Goal: Task Accomplishment & Management: Manage account settings

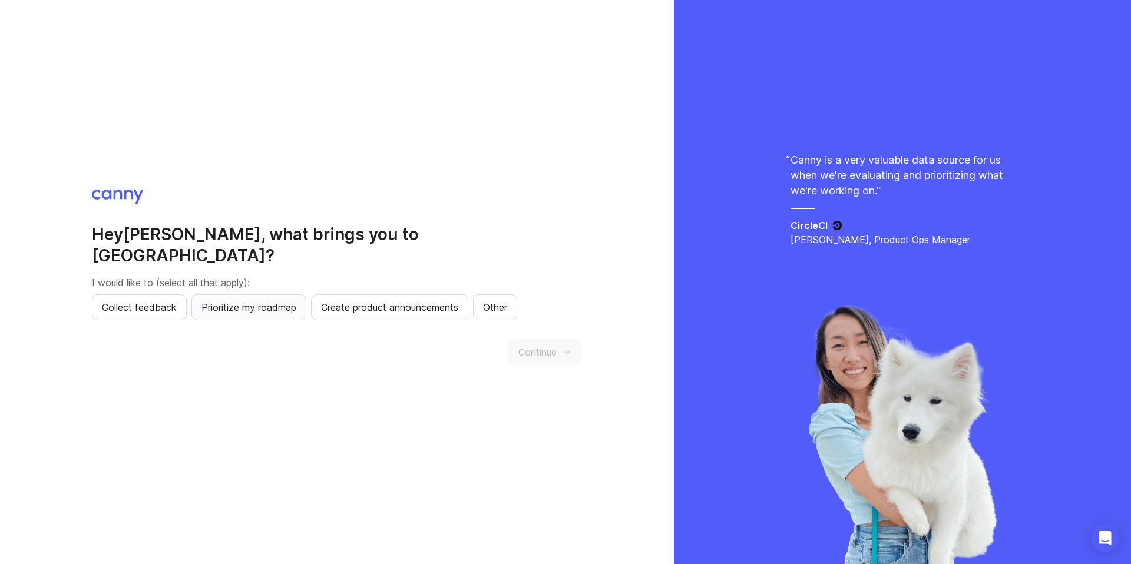
click at [279, 303] on span "Prioritize my roadmap" at bounding box center [248, 307] width 95 height 14
click at [519, 339] on button "Continue" at bounding box center [545, 352] width 74 height 26
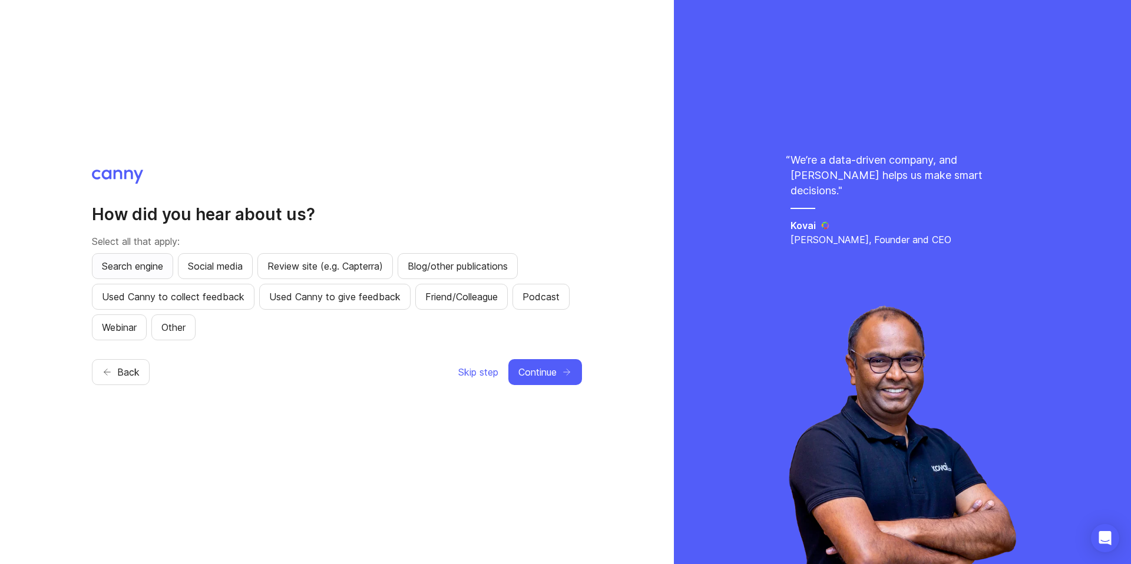
click at [123, 267] on span "Search engine" at bounding box center [132, 266] width 61 height 14
click at [540, 375] on span "Continue" at bounding box center [537, 372] width 38 height 14
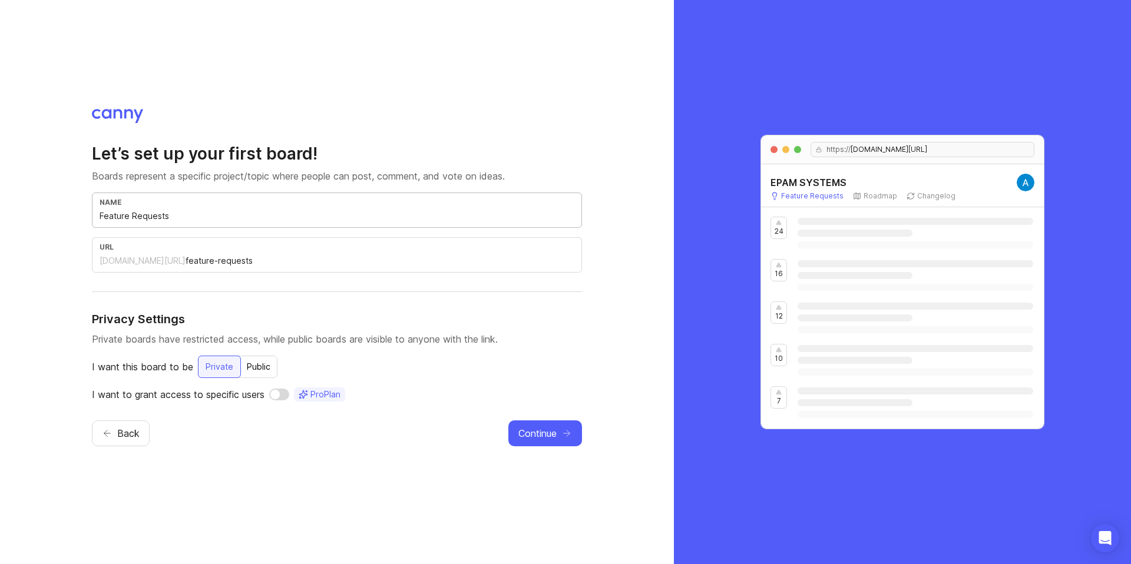
click at [125, 213] on input "Feature Requests" at bounding box center [337, 216] width 475 height 13
click at [127, 219] on input "Feature Requests" at bounding box center [337, 216] width 475 height 13
type input "N"
type input "n"
type input "Ni"
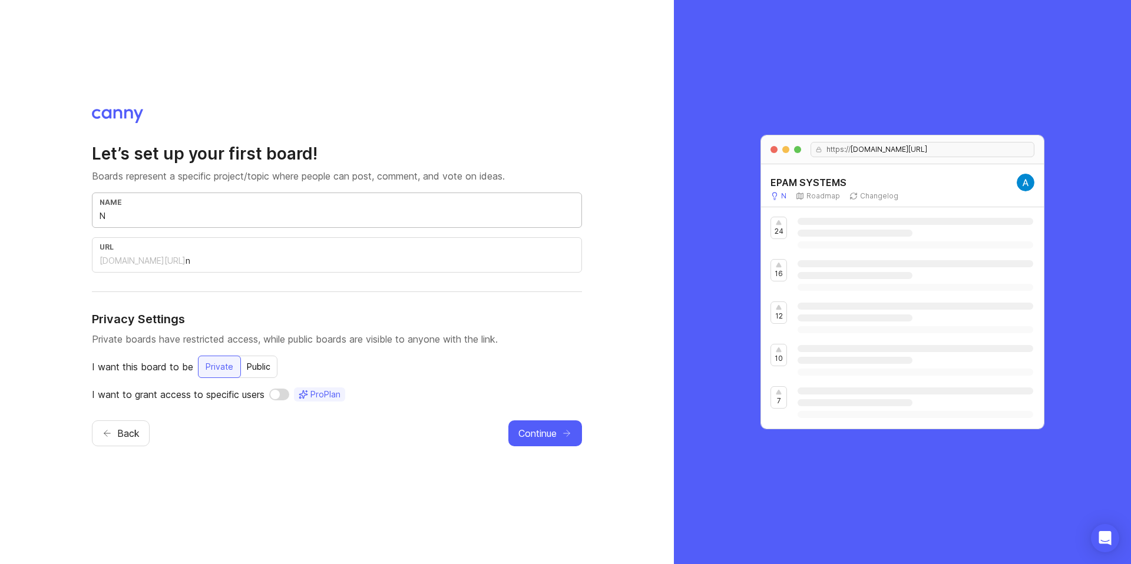
type input "ni"
type input "Nik"
type input "nik"
type input "Nike"
type input "nike"
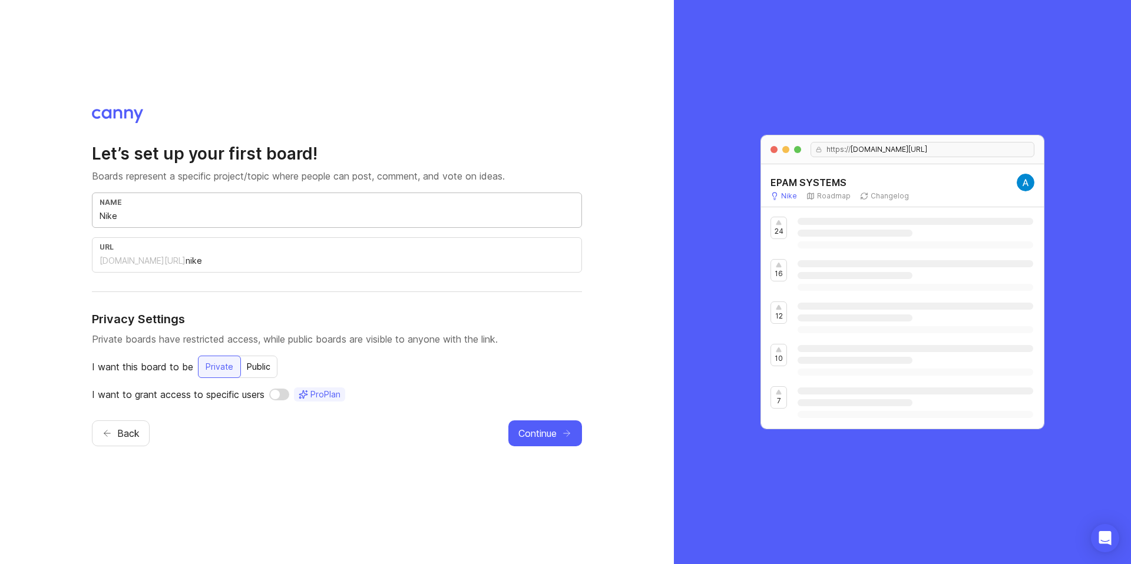
type input "Nike F"
type input "nike-f"
type input "Nike FF"
type input "nike-ff"
type input "Nike FFF"
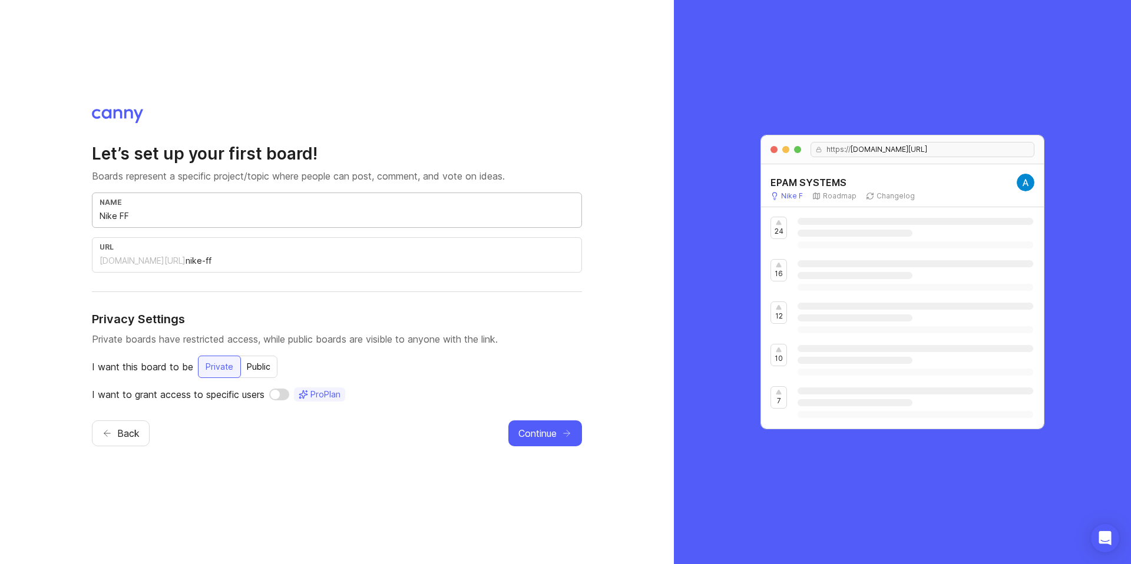
type input "nike-fff"
type input "Nike FFF R"
type input "nike-fff-r"
type input "Nike FFF Ro"
type input "nike-fff-ro"
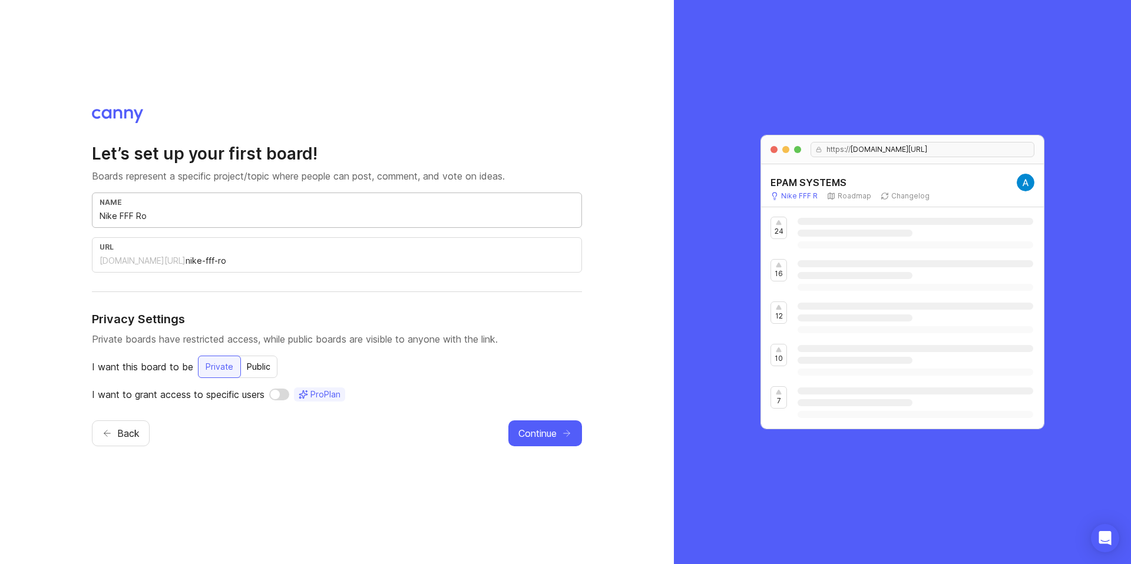
type input "Nike FFF Roa"
type input "nike-fff-roa"
type input "Nike FFF Road"
type input "nike-fff-road"
type input "Nike FFF Roadm"
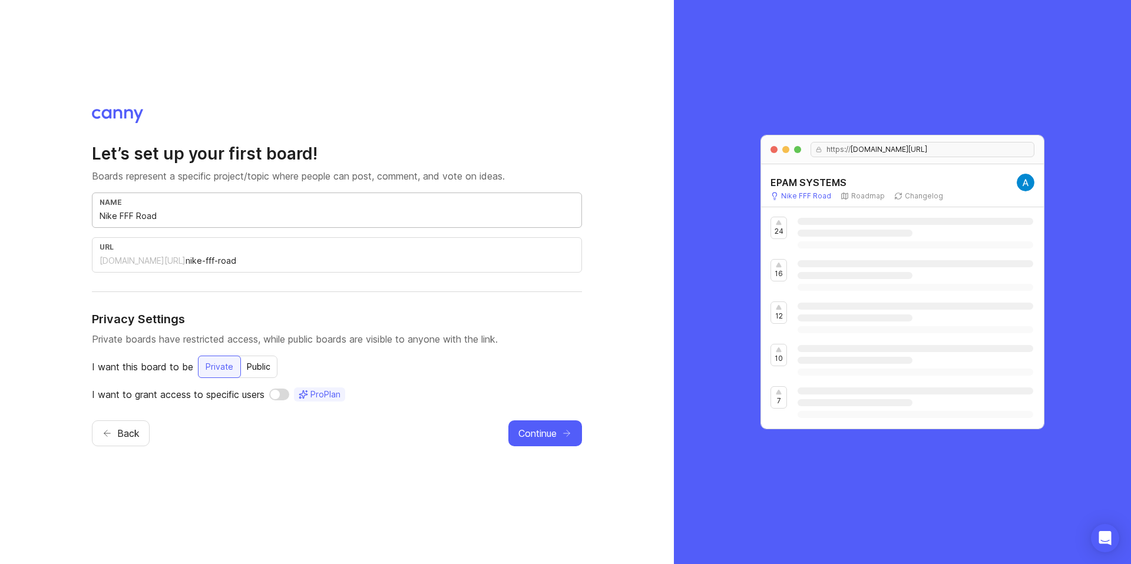
type input "nike-fff-roadm"
type input "Nike FFF Roadma"
type input "nike-fff-roadma"
type input "Nike FFF Roadmap"
type input "nike-fff-roadmap"
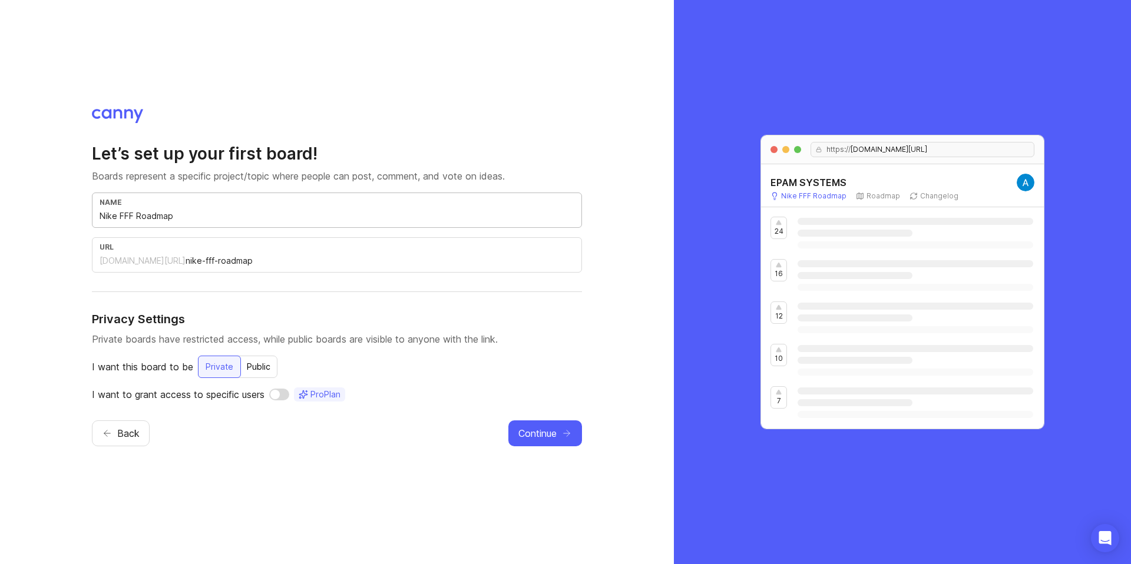
type input "Nike FFF Roadmap"
click at [224, 364] on div "Private" at bounding box center [219, 367] width 43 height 22
click at [561, 436] on icon "button" at bounding box center [566, 433] width 11 height 11
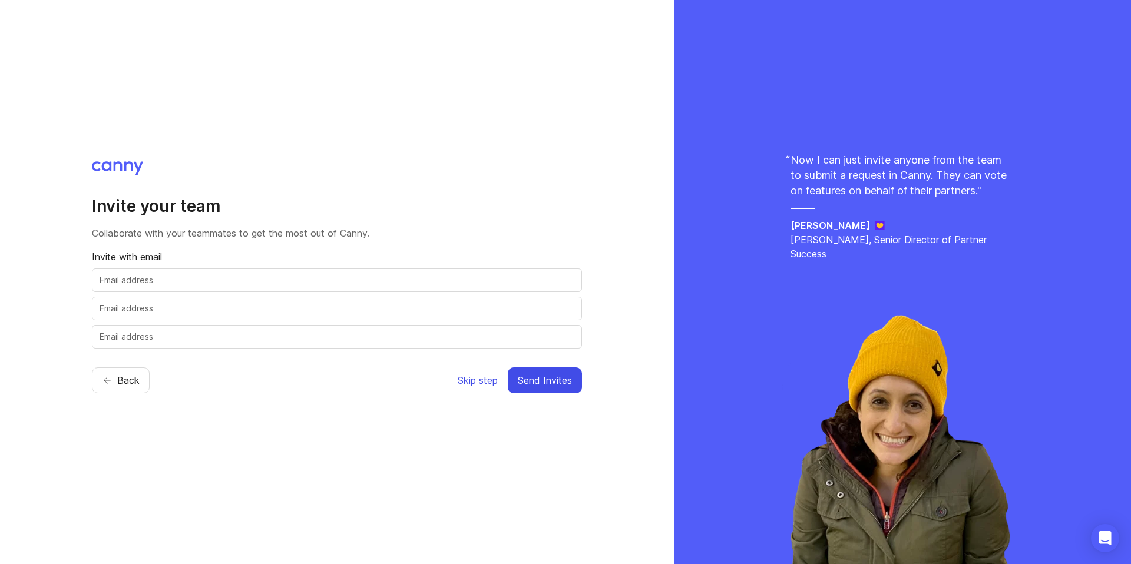
click at [487, 383] on span "Skip step" at bounding box center [478, 380] width 40 height 14
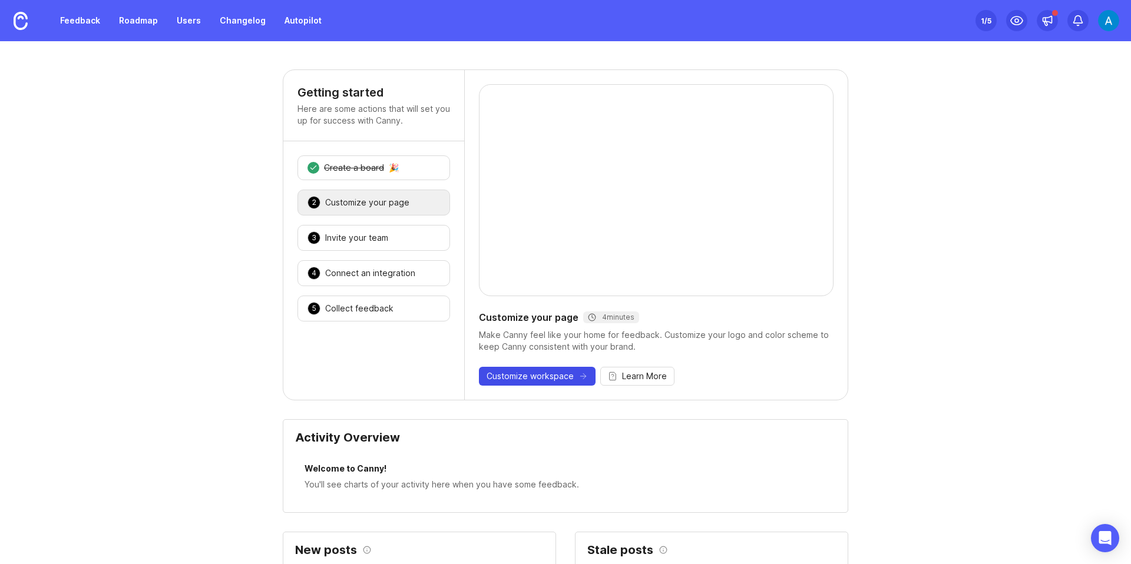
scroll to position [2, 0]
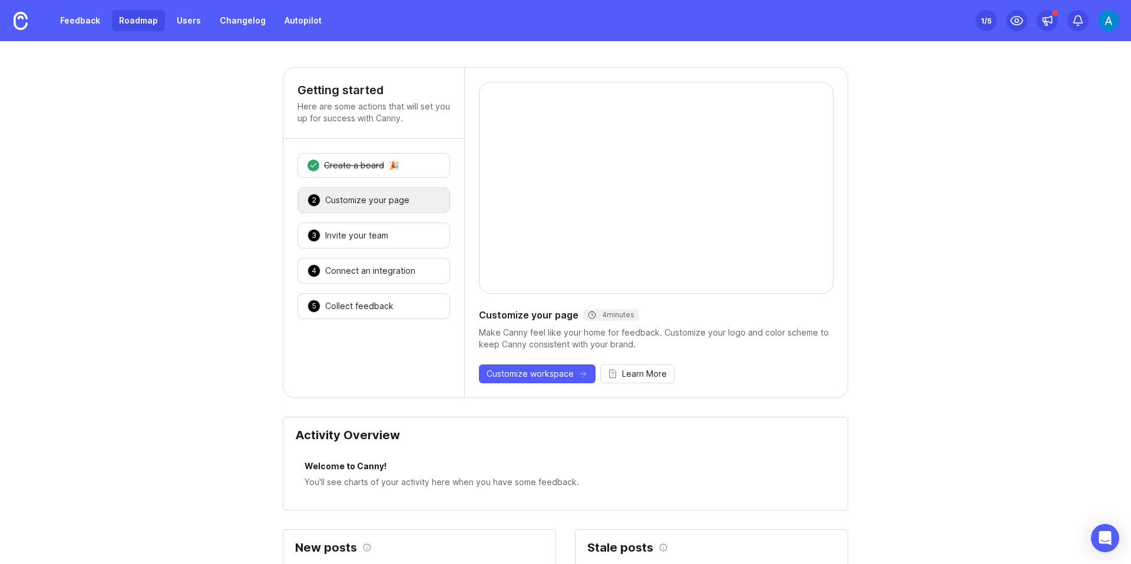
click at [124, 22] on link "Roadmap" at bounding box center [138, 20] width 53 height 21
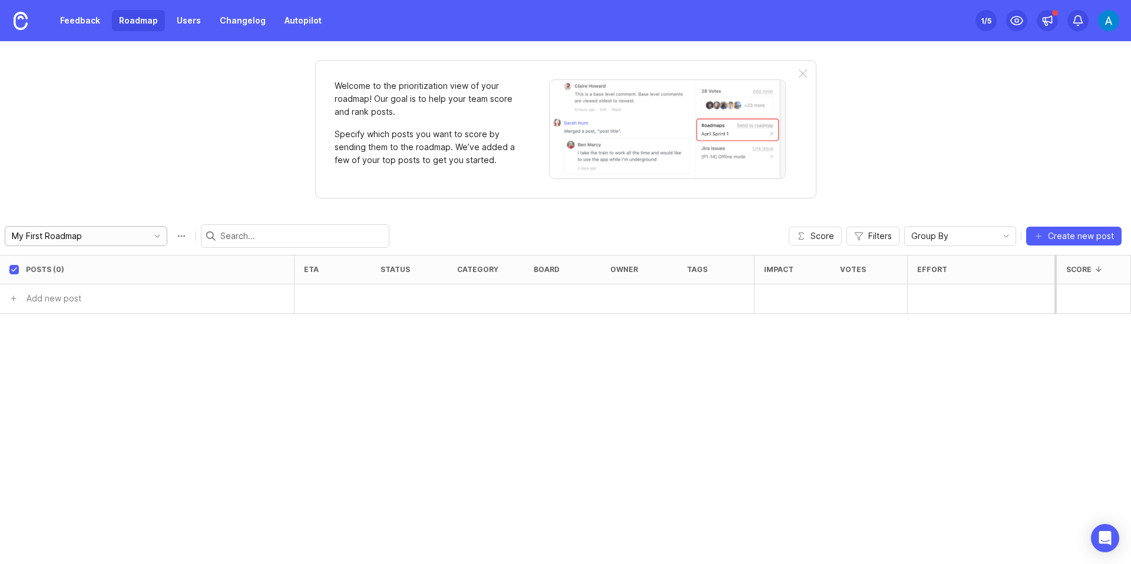
click at [61, 237] on input "My First Roadmap" at bounding box center [77, 236] width 130 height 13
click at [79, 15] on link "Feedback" at bounding box center [80, 20] width 54 height 21
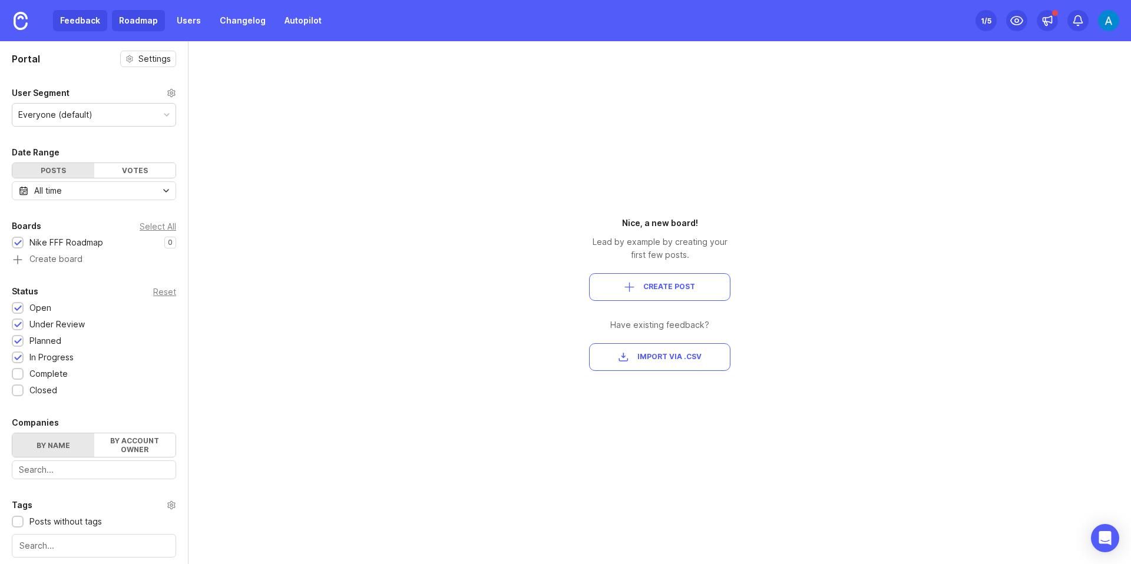
click at [148, 17] on link "Roadmap" at bounding box center [138, 20] width 53 height 21
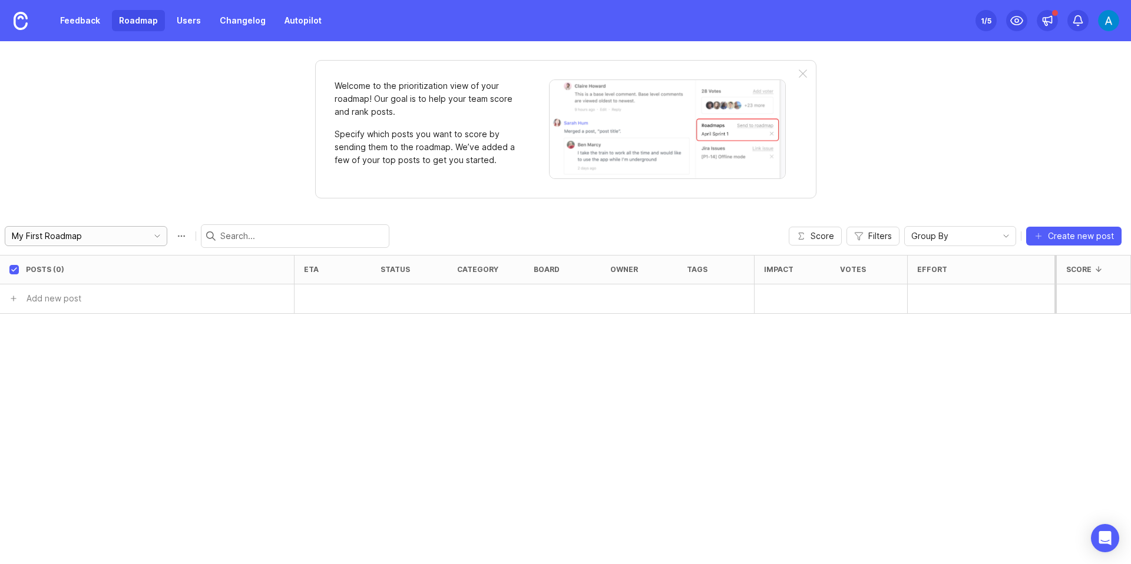
click at [62, 233] on input "My First Roadmap" at bounding box center [77, 236] width 130 height 13
click at [59, 275] on span "Create new roadmap" at bounding box center [66, 279] width 83 height 12
click at [803, 72] on div at bounding box center [803, 74] width 8 height 9
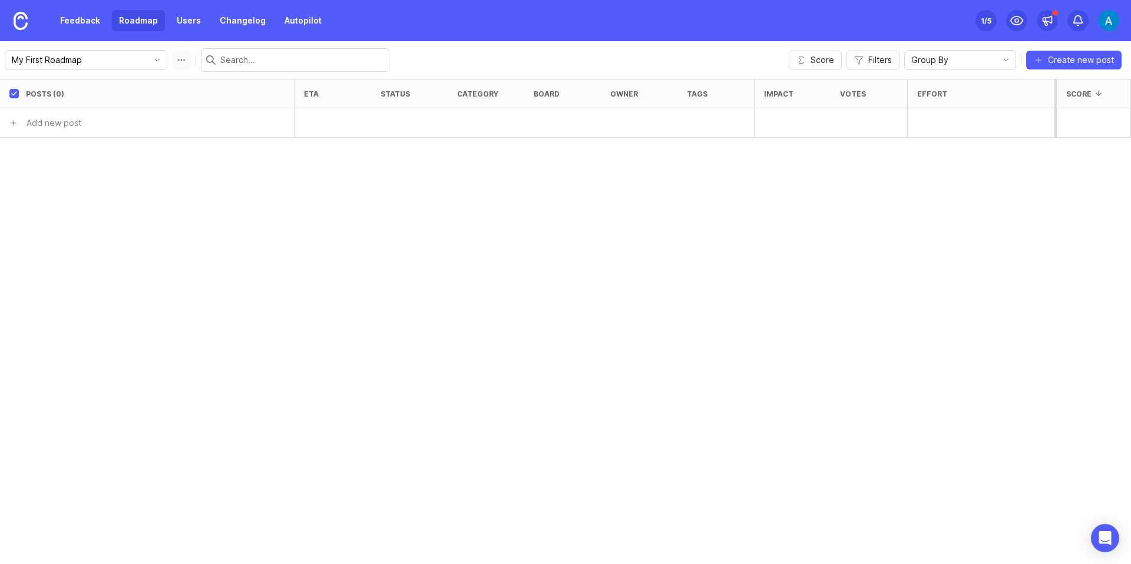
click at [172, 57] on button "Roadmap options" at bounding box center [181, 60] width 19 height 19
click at [193, 232] on div "Posts (0) eta status category board owner tags Impact Votes Effort Score Add ne…" at bounding box center [565, 321] width 1131 height 485
click at [148, 65] on span "toggle menu" at bounding box center [157, 60] width 19 height 13
click at [102, 60] on input "My First Roadmap" at bounding box center [77, 60] width 130 height 13
click at [157, 170] on div "Posts (0) eta status category board owner tags Impact Votes Effort Score Add ne…" at bounding box center [565, 321] width 1131 height 485
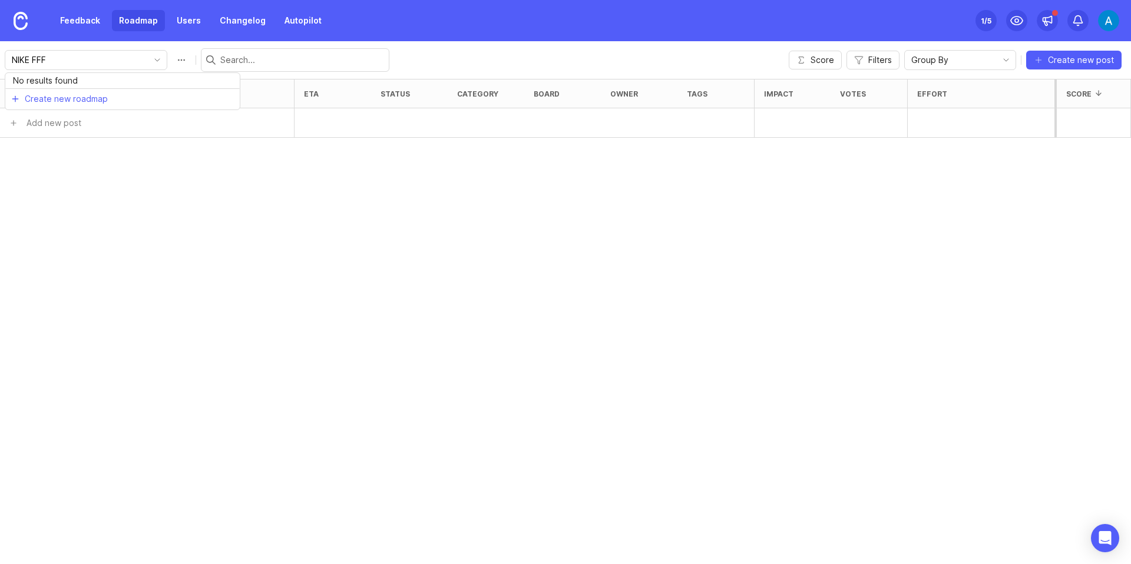
type input "My First Roadmap"
click at [172, 61] on button "Roadmap options" at bounding box center [181, 60] width 19 height 19
click at [148, 60] on icon "toggle icon" at bounding box center [157, 59] width 19 height 9
click at [161, 61] on div "My First Roadmap" at bounding box center [197, 60] width 385 height 24
click at [172, 59] on button "Roadmap options" at bounding box center [181, 60] width 19 height 19
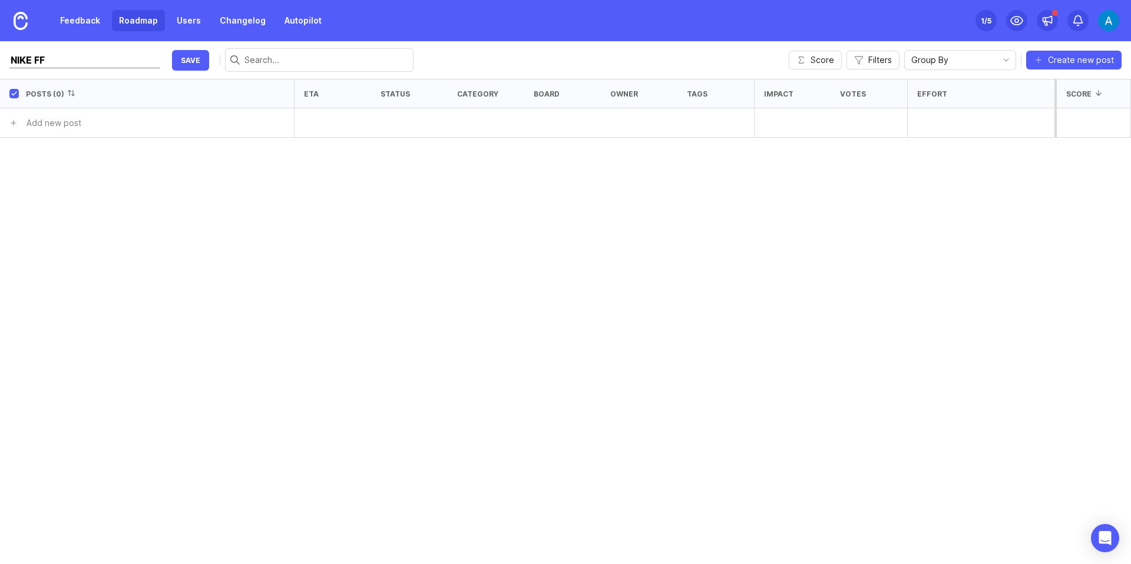
type input "NIKE FFF"
click at [214, 239] on div "Posts (0) eta status category board owner tags Impact Votes Effort Score Add ne…" at bounding box center [565, 321] width 1131 height 485
type input "NIKE FFF"
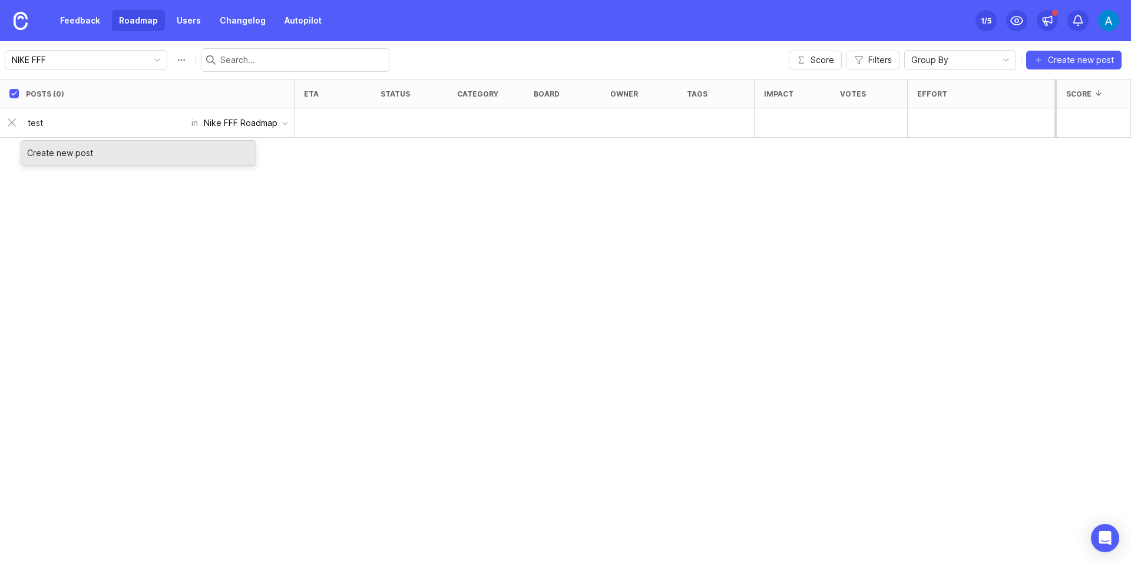
type input "test"
click at [88, 161] on div "Create new post" at bounding box center [138, 153] width 234 height 25
click at [78, 157] on div "Create new post" at bounding box center [138, 153] width 234 height 25
click at [62, 231] on div "Posts (0) eta status category board owner tags Impact Votes Effort Score test i…" at bounding box center [565, 321] width 1131 height 485
click at [61, 125] on input "test" at bounding box center [106, 123] width 157 height 13
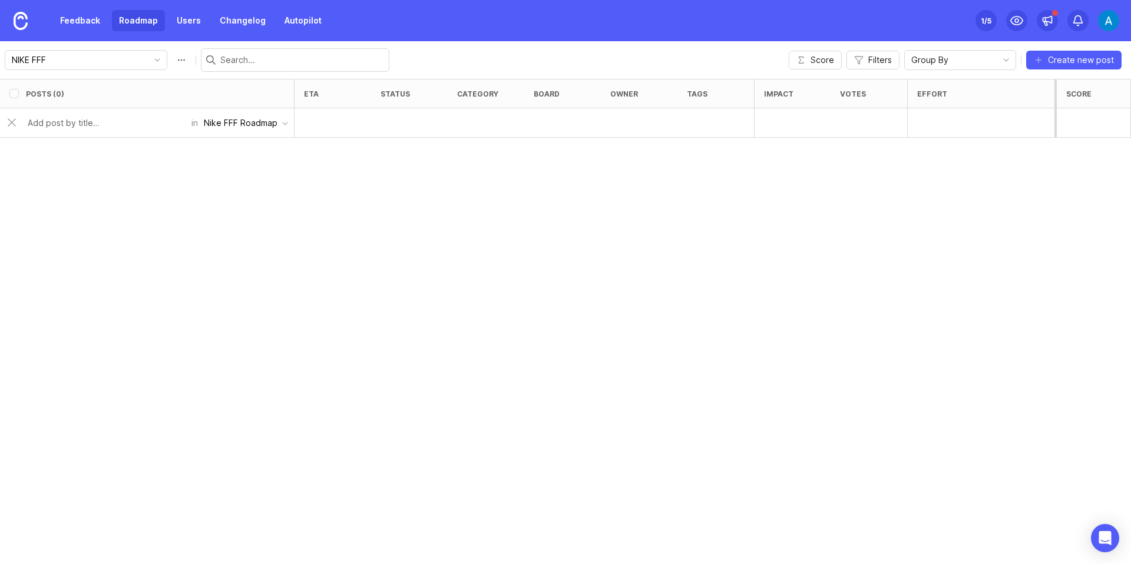
checkbox input "false"
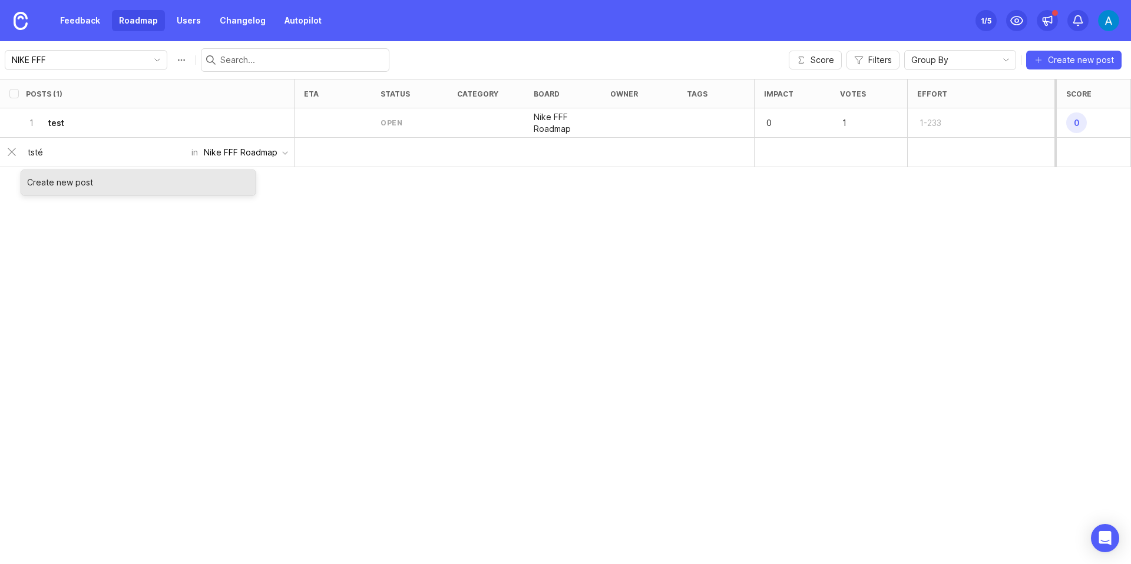
type input "tsté"
click at [141, 233] on div "Posts (1) eta status category board owner tags Impact Votes Effort Score 1 test…" at bounding box center [565, 321] width 1131 height 485
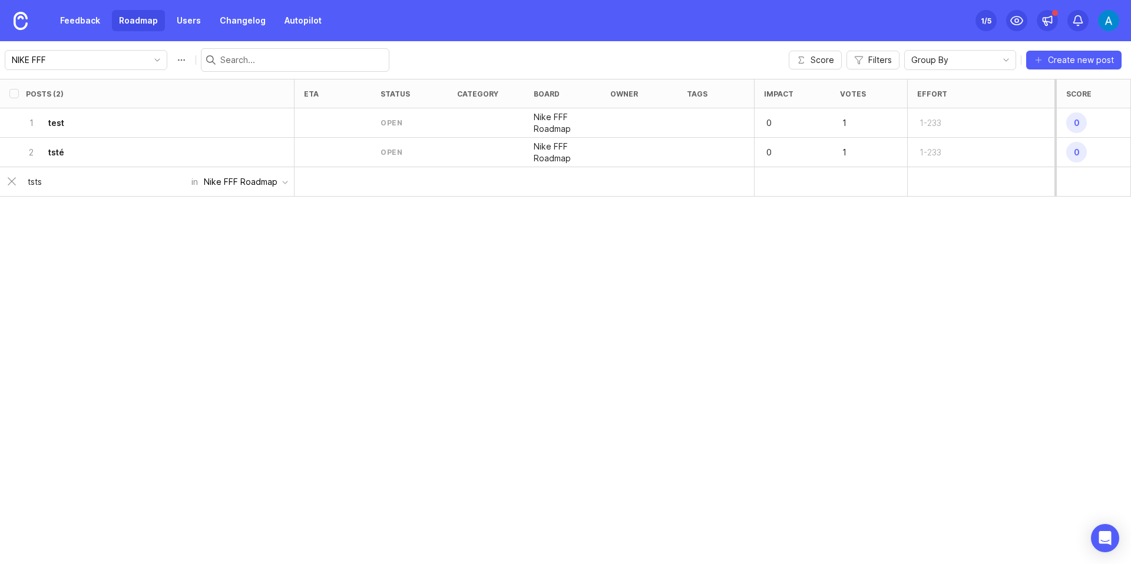
type input "tstse"
click at [310, 122] on div at bounding box center [332, 122] width 77 height 29
click at [935, 138] on div "1-233" at bounding box center [980, 152] width 147 height 29
click at [310, 21] on link "Autopilot" at bounding box center [302, 20] width 51 height 21
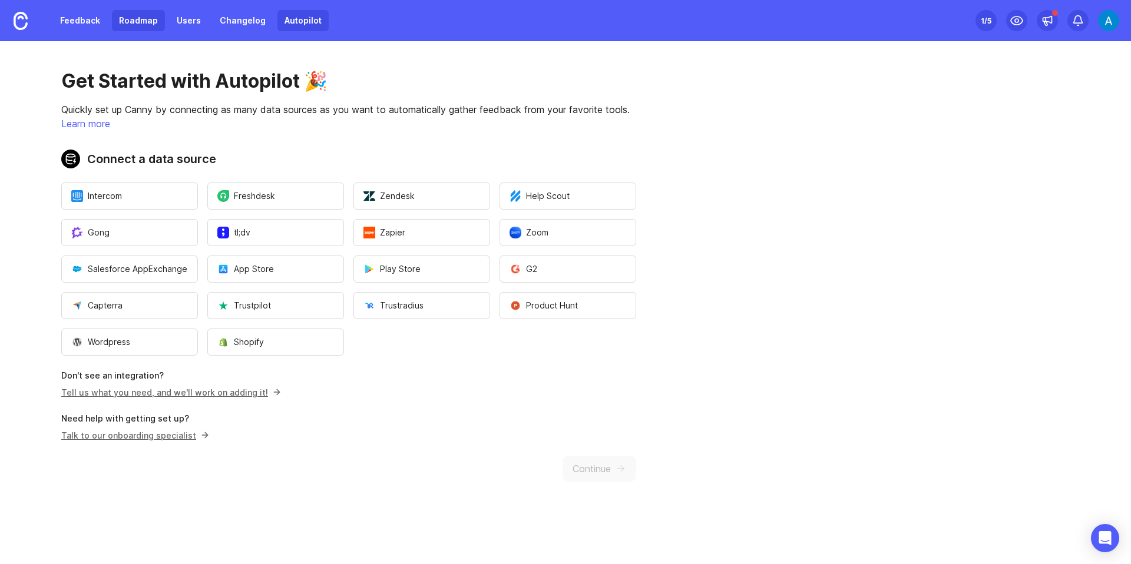
click at [144, 20] on link "Roadmap" at bounding box center [138, 20] width 53 height 21
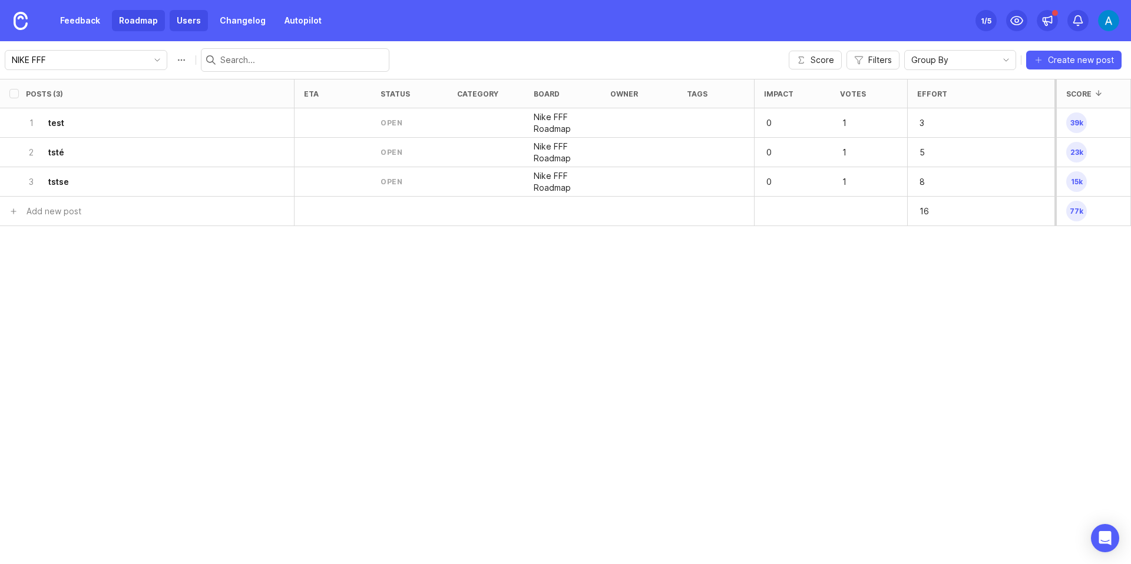
click at [180, 16] on link "Users" at bounding box center [189, 20] width 38 height 21
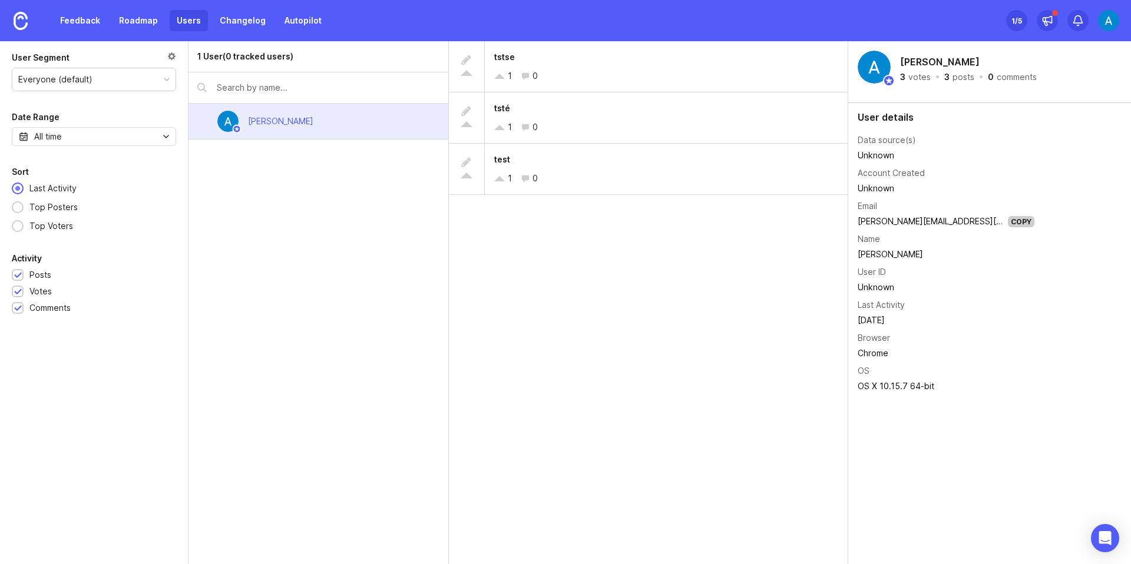
click at [277, 126] on div "[PERSON_NAME]" at bounding box center [280, 121] width 65 height 13
click at [150, 18] on link "Roadmap" at bounding box center [138, 20] width 53 height 21
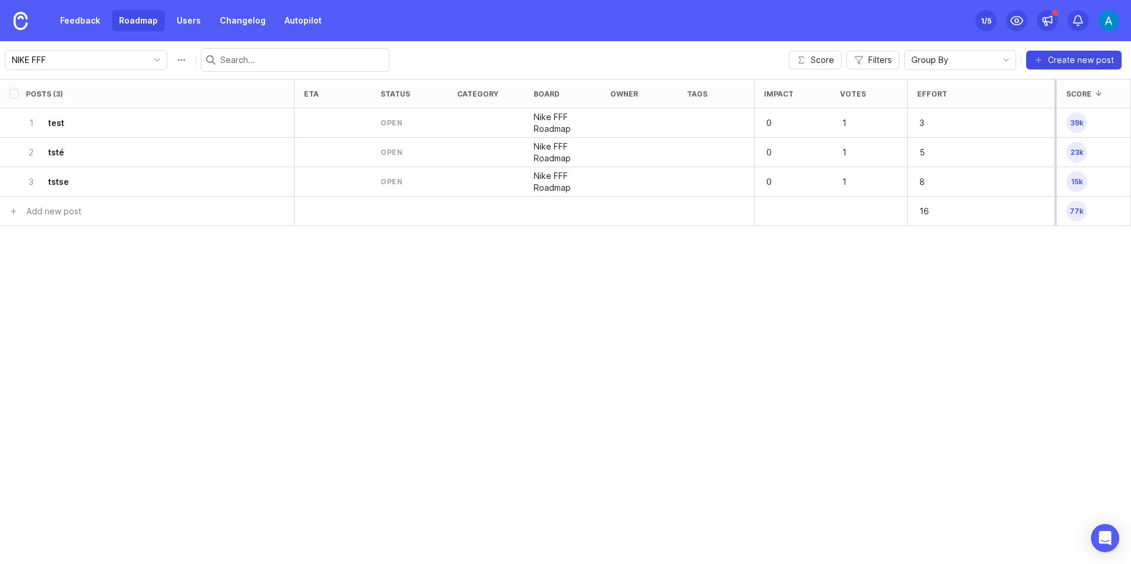
click at [1085, 62] on span "Create new post" at bounding box center [1081, 60] width 66 height 12
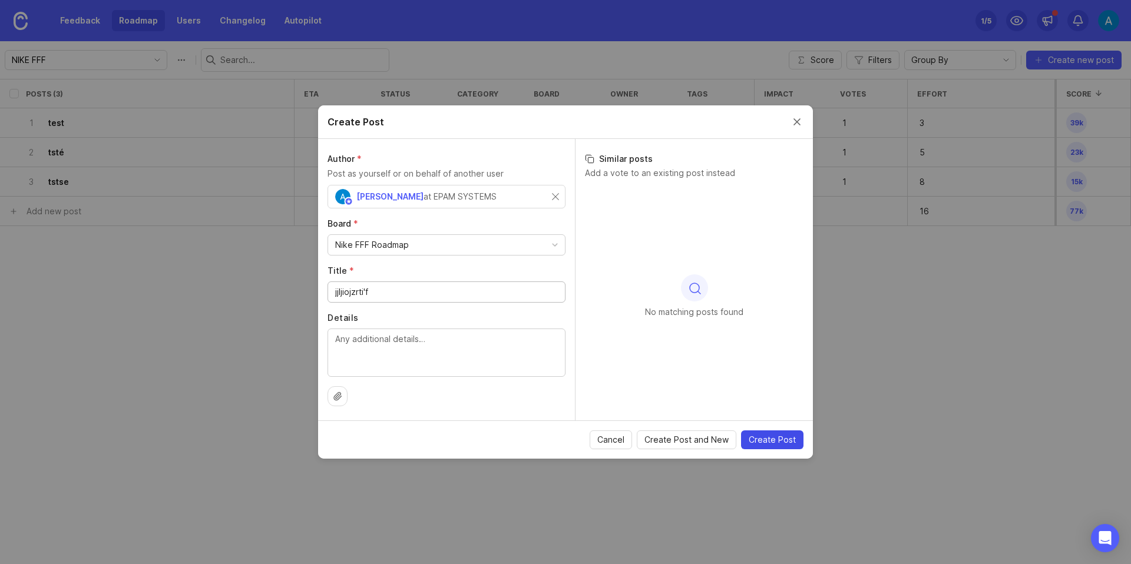
type input "jjljiojzrti'f"
click at [786, 442] on span "Create Post" at bounding box center [772, 440] width 47 height 12
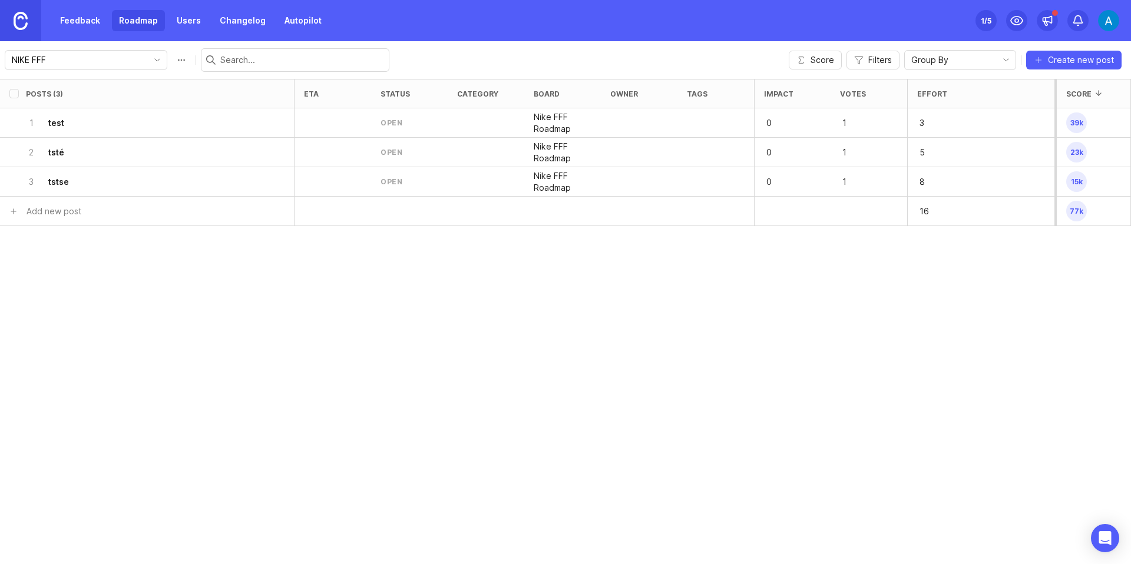
click at [18, 21] on img at bounding box center [21, 21] width 14 height 18
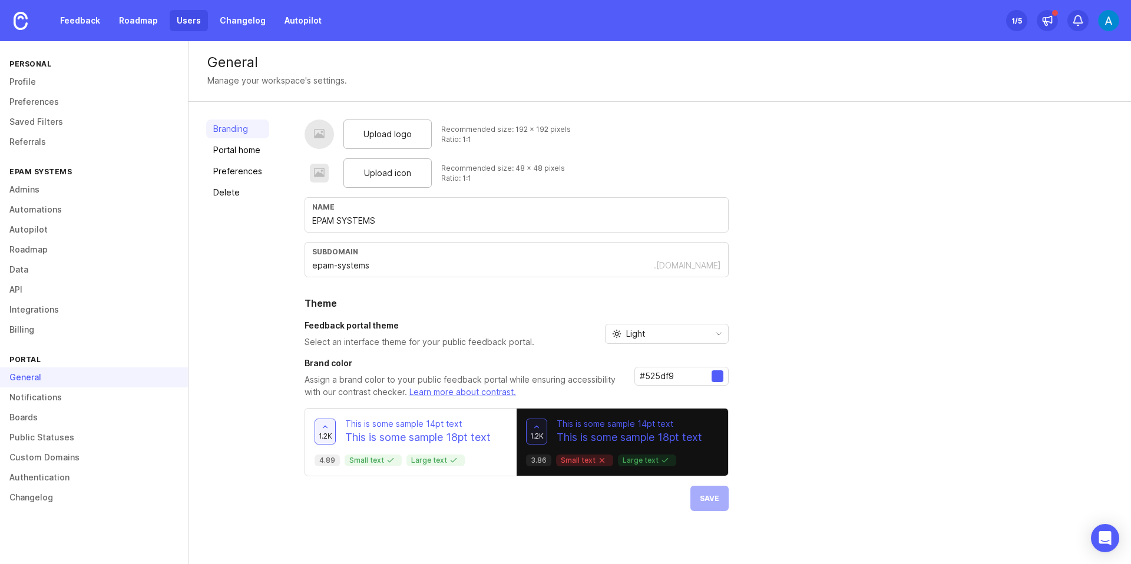
click at [176, 26] on link "Users" at bounding box center [189, 20] width 38 height 21
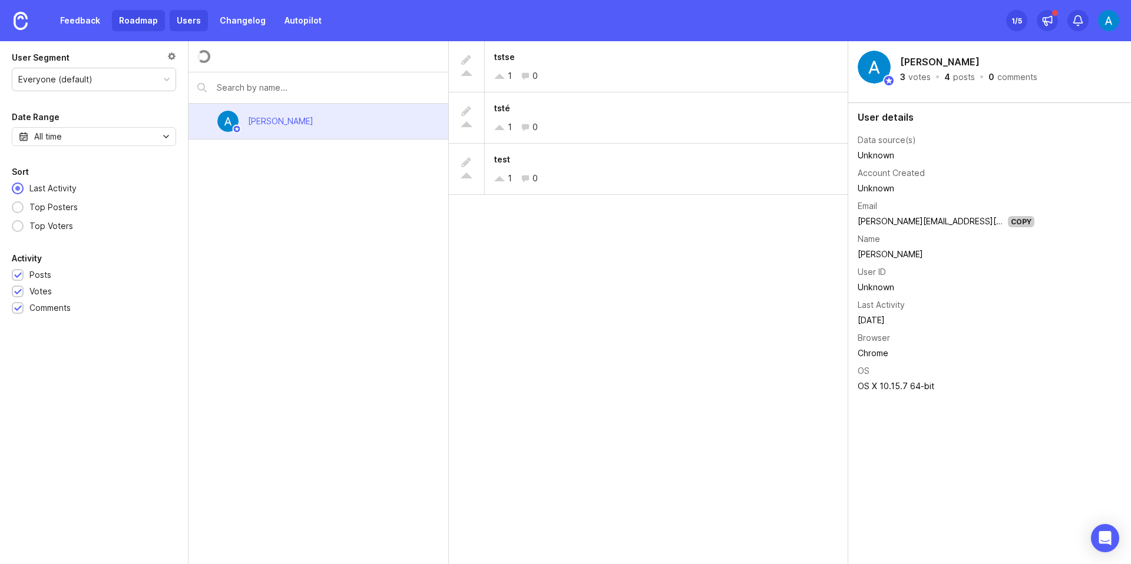
click at [144, 21] on link "Roadmap" at bounding box center [138, 20] width 53 height 21
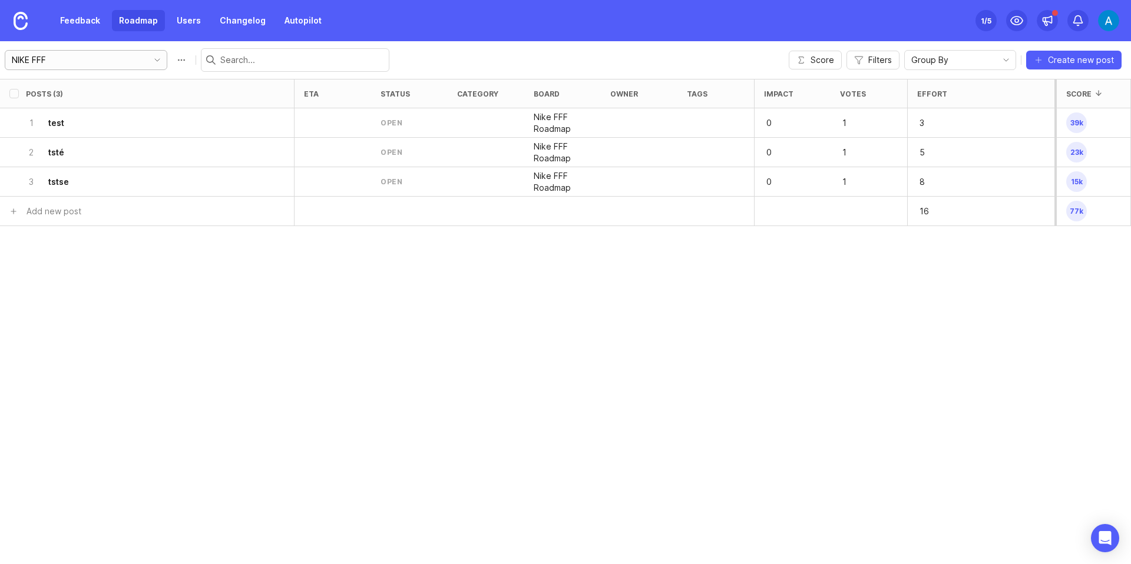
click at [148, 57] on icon "toggle icon" at bounding box center [157, 59] width 19 height 9
click at [172, 55] on button "Roadmap options" at bounding box center [181, 60] width 19 height 19
click at [259, 383] on div "Posts (3) eta status category board owner tags Impact Votes Effort Score 1 test…" at bounding box center [565, 321] width 1131 height 485
click at [307, 25] on link "Autopilot" at bounding box center [302, 20] width 51 height 21
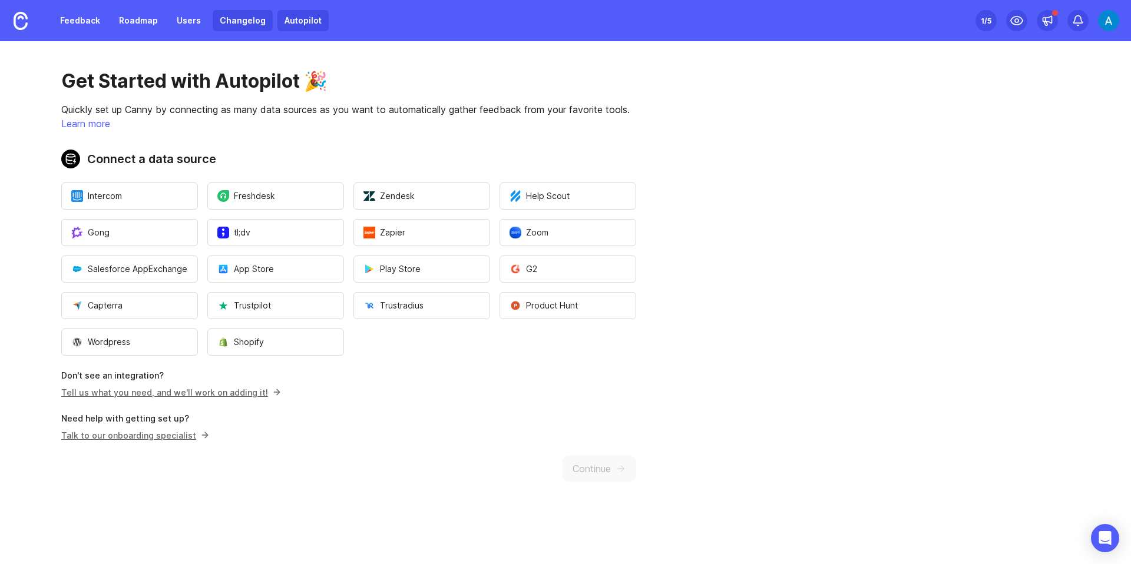
click at [252, 23] on link "Changelog" at bounding box center [243, 20] width 60 height 21
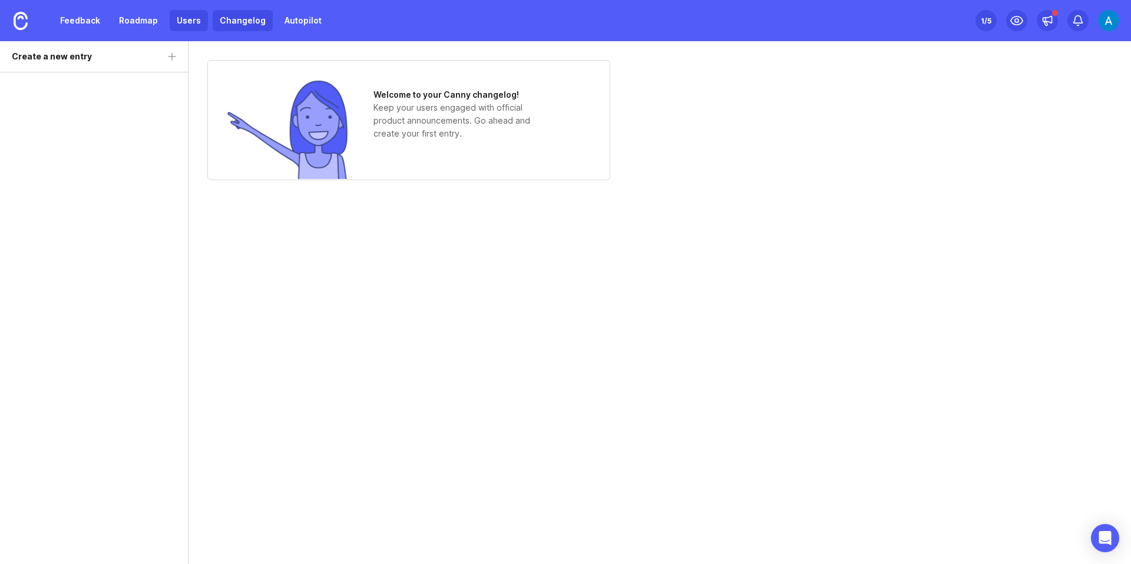
click at [197, 20] on link "Users" at bounding box center [189, 20] width 38 height 21
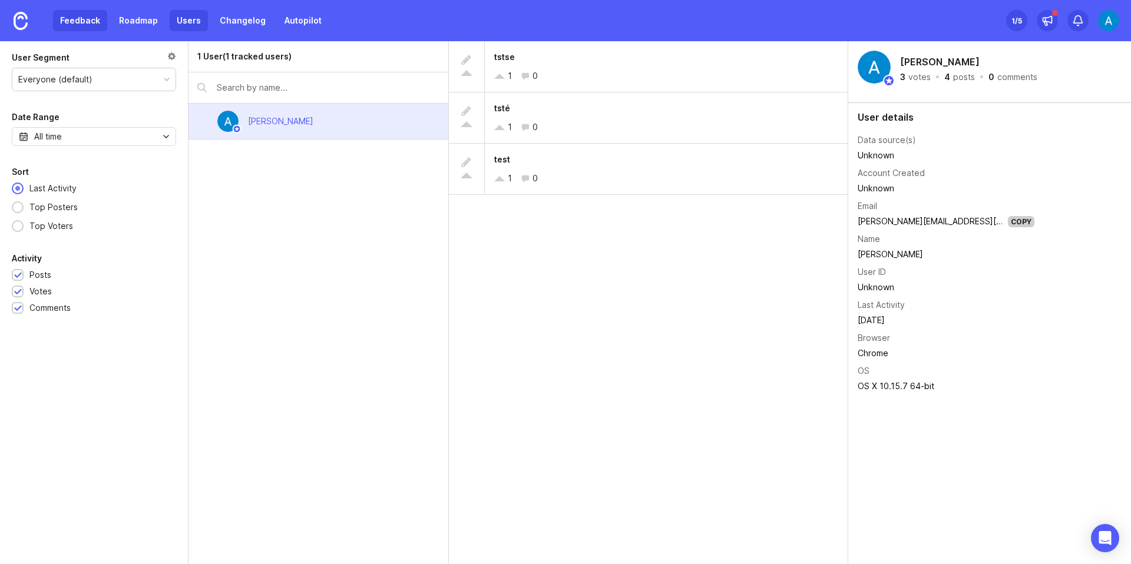
click at [87, 18] on link "Feedback" at bounding box center [80, 20] width 54 height 21
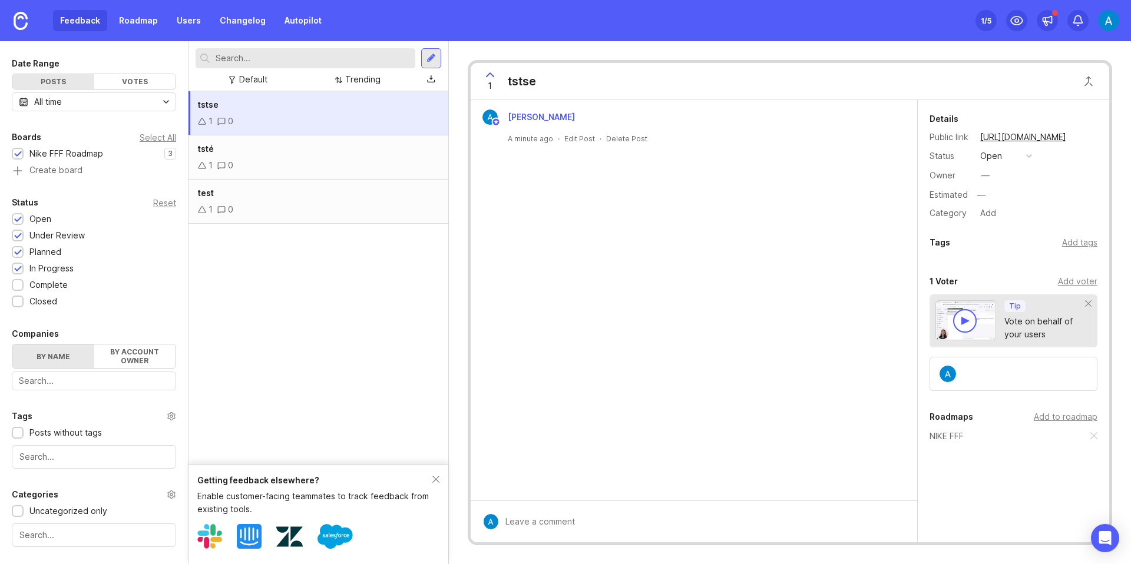
scroll to position [90, 0]
click at [1053, 140] on link "[URL][DOMAIN_NAME]" at bounding box center [1023, 137] width 93 height 15
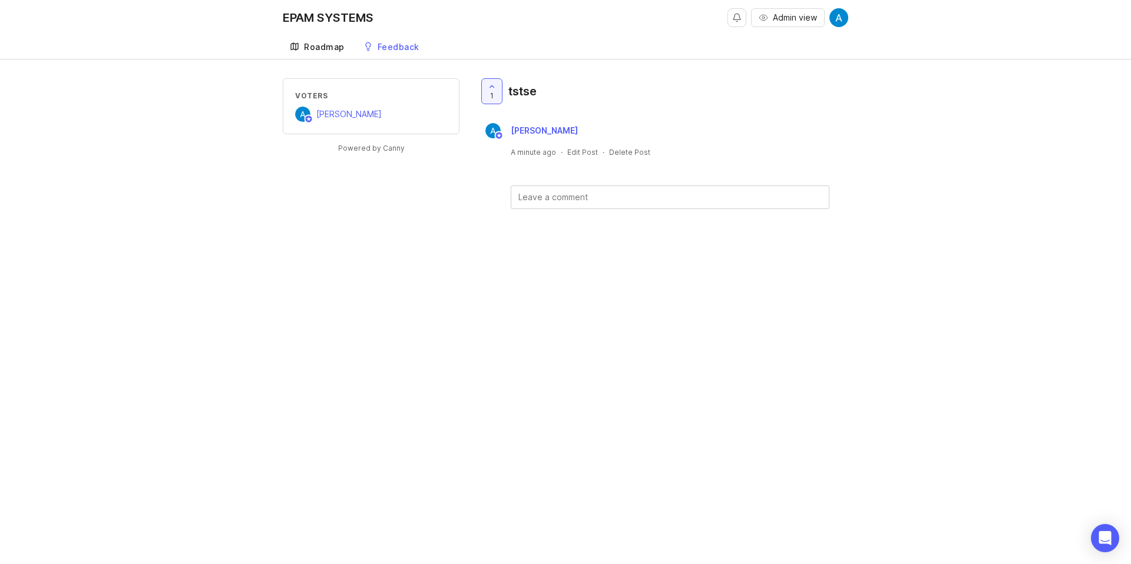
click at [297, 45] on icon at bounding box center [294, 46] width 7 height 7
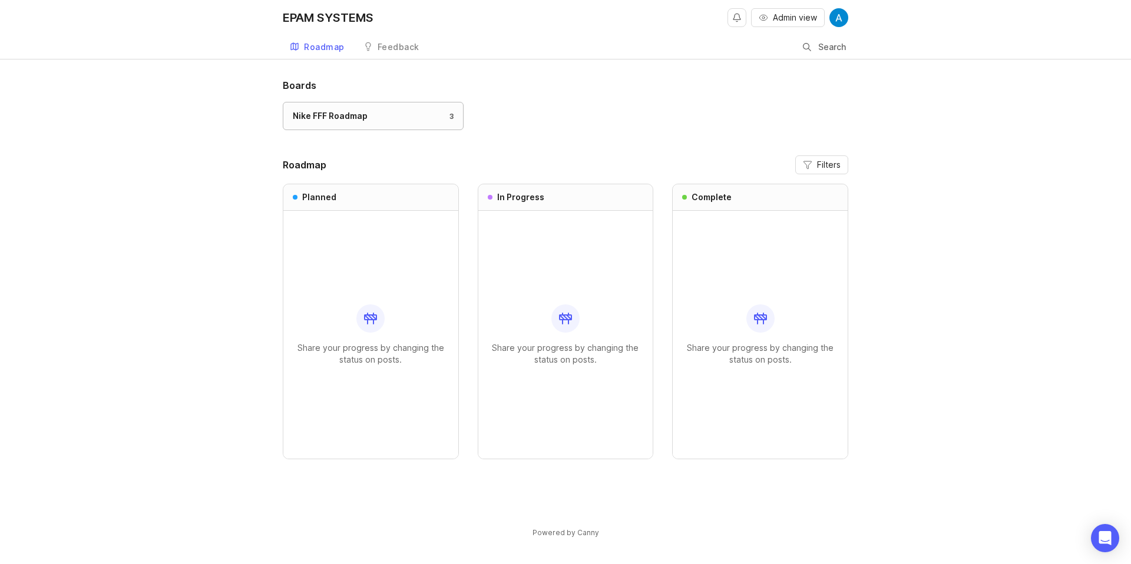
click at [346, 128] on link "Nike FFF Roadmap 3" at bounding box center [373, 116] width 181 height 28
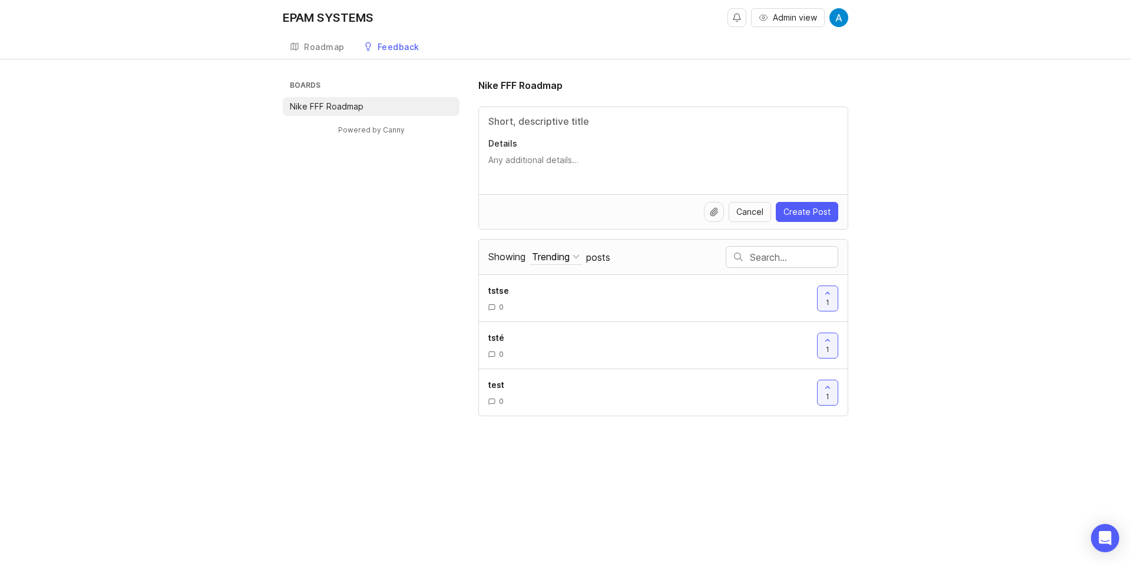
click at [295, 111] on p "Nike FFF Roadmap" at bounding box center [327, 107] width 74 height 12
click at [294, 111] on p "Nike FFF Roadmap" at bounding box center [327, 107] width 74 height 12
click at [317, 44] on div "Roadmap" at bounding box center [324, 47] width 41 height 8
